Goal: Check status

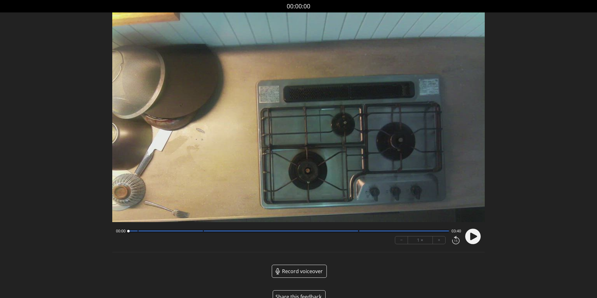
click at [471, 237] on icon at bounding box center [473, 235] width 7 height 7
click at [475, 237] on icon at bounding box center [474, 236] width 2 height 7
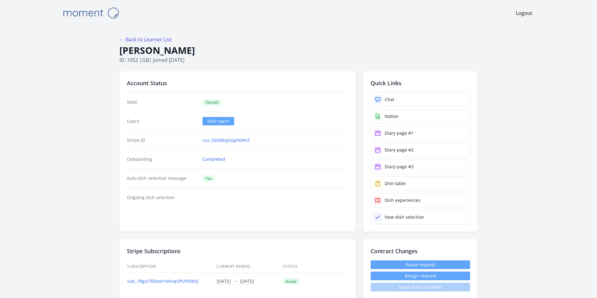
scroll to position [688, 0]
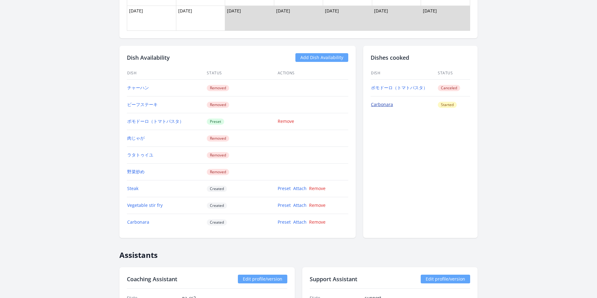
click at [380, 106] on link "Carbonara" at bounding box center [382, 104] width 22 height 6
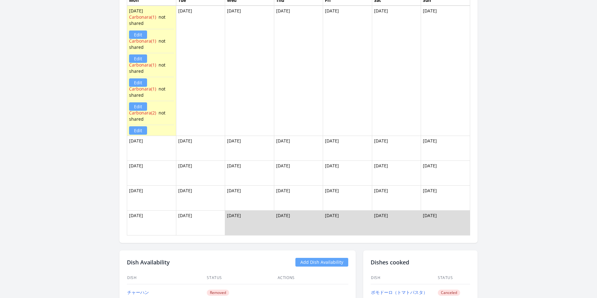
scroll to position [443, 0]
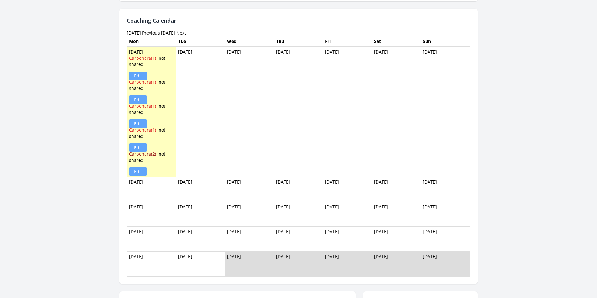
click at [144, 155] on link "Carbonara(2)" at bounding box center [142, 154] width 27 height 6
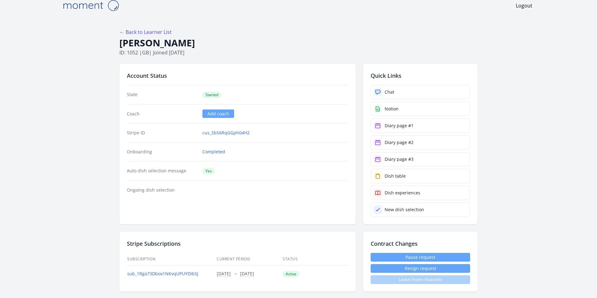
scroll to position [0, 0]
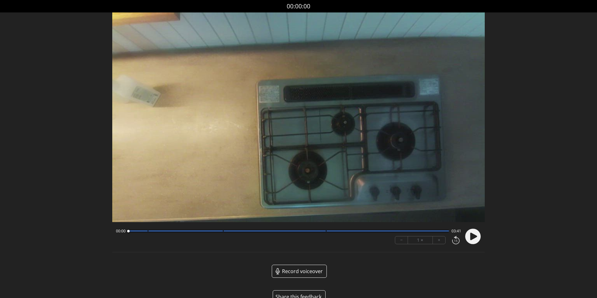
scroll to position [15, 0]
